Goal: Find specific page/section: Find specific page/section

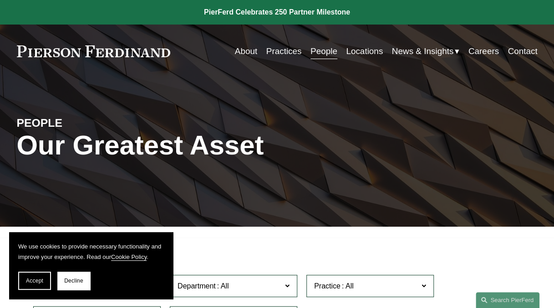
click at [17, 284] on section "We use cookies to provide necessary functionality and improve your experience. …" at bounding box center [91, 265] width 164 height 67
click at [73, 278] on span "Decline" at bounding box center [73, 281] width 19 height 6
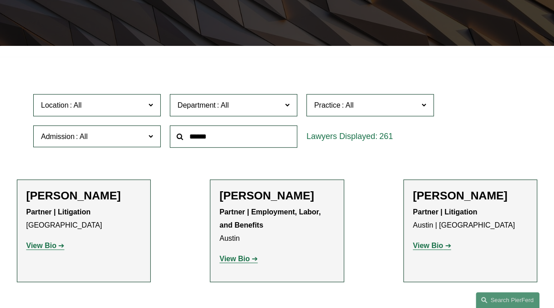
scroll to position [182, 0]
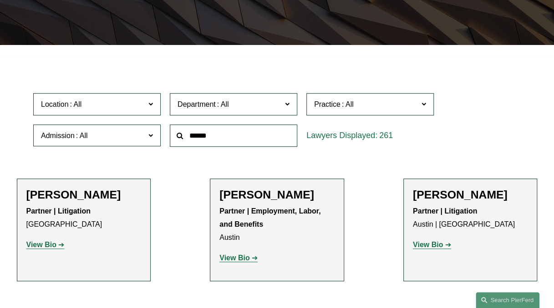
click at [150, 105] on span at bounding box center [150, 104] width 5 height 12
click at [0, 0] on link "Boston" at bounding box center [0, 0] width 0 height 0
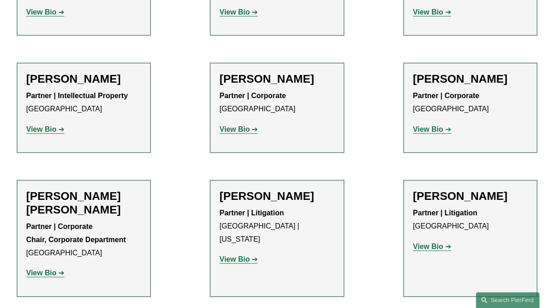
scroll to position [450, 0]
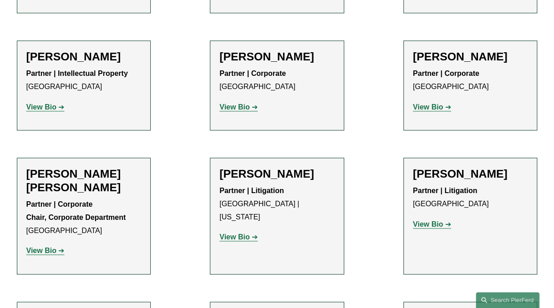
click at [234, 233] on strong "View Bio" at bounding box center [234, 237] width 30 height 8
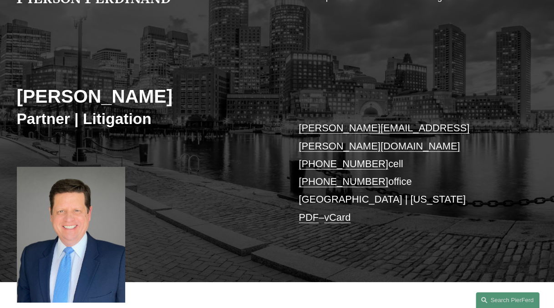
scroll to position [45, 0]
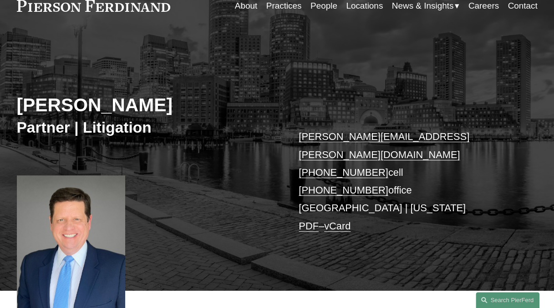
drag, startPoint x: 169, startPoint y: 104, endPoint x: 16, endPoint y: 109, distance: 152.9
click at [20, 108] on h2 "[PERSON_NAME]" at bounding box center [147, 105] width 260 height 22
copy h2 "[PERSON_NAME]"
